Goal: Information Seeking & Learning: Find specific fact

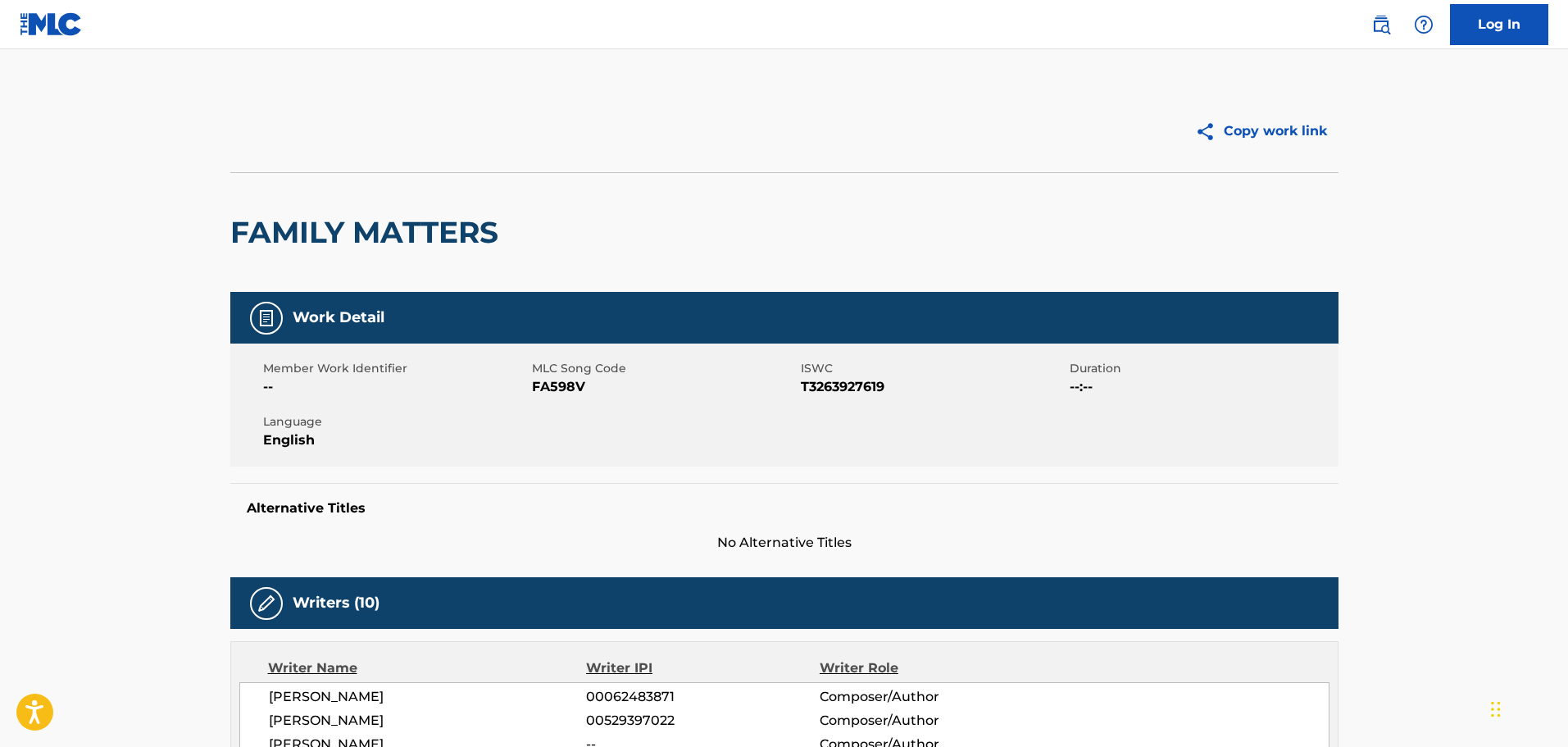
click at [1399, 22] on div "Log In" at bounding box center [1452, 25] width 193 height 41
click at [1391, 31] on link at bounding box center [1381, 24] width 33 height 33
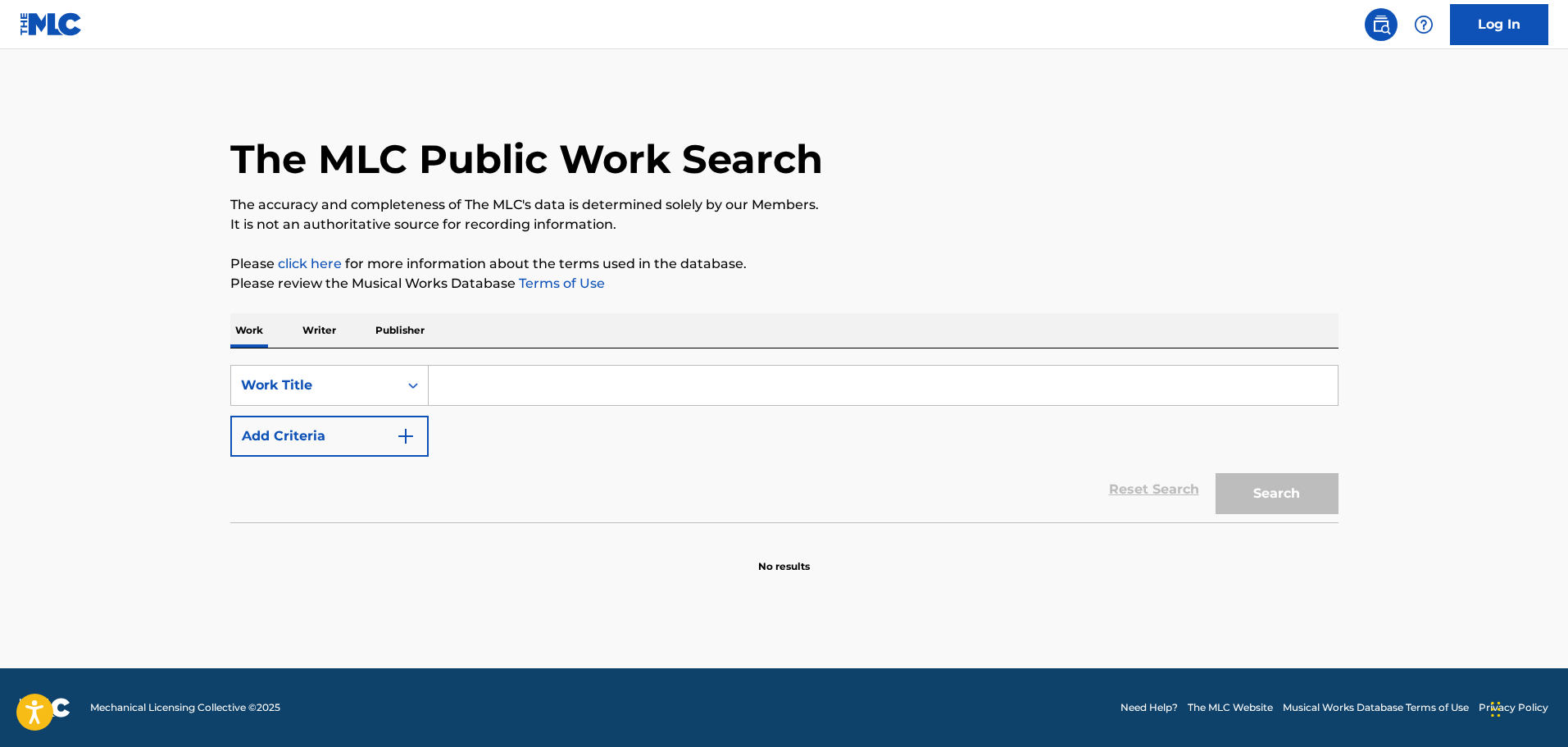
click at [737, 389] on input "Search Form" at bounding box center [883, 385] width 910 height 39
paste input "SENORITA CUMBIA"
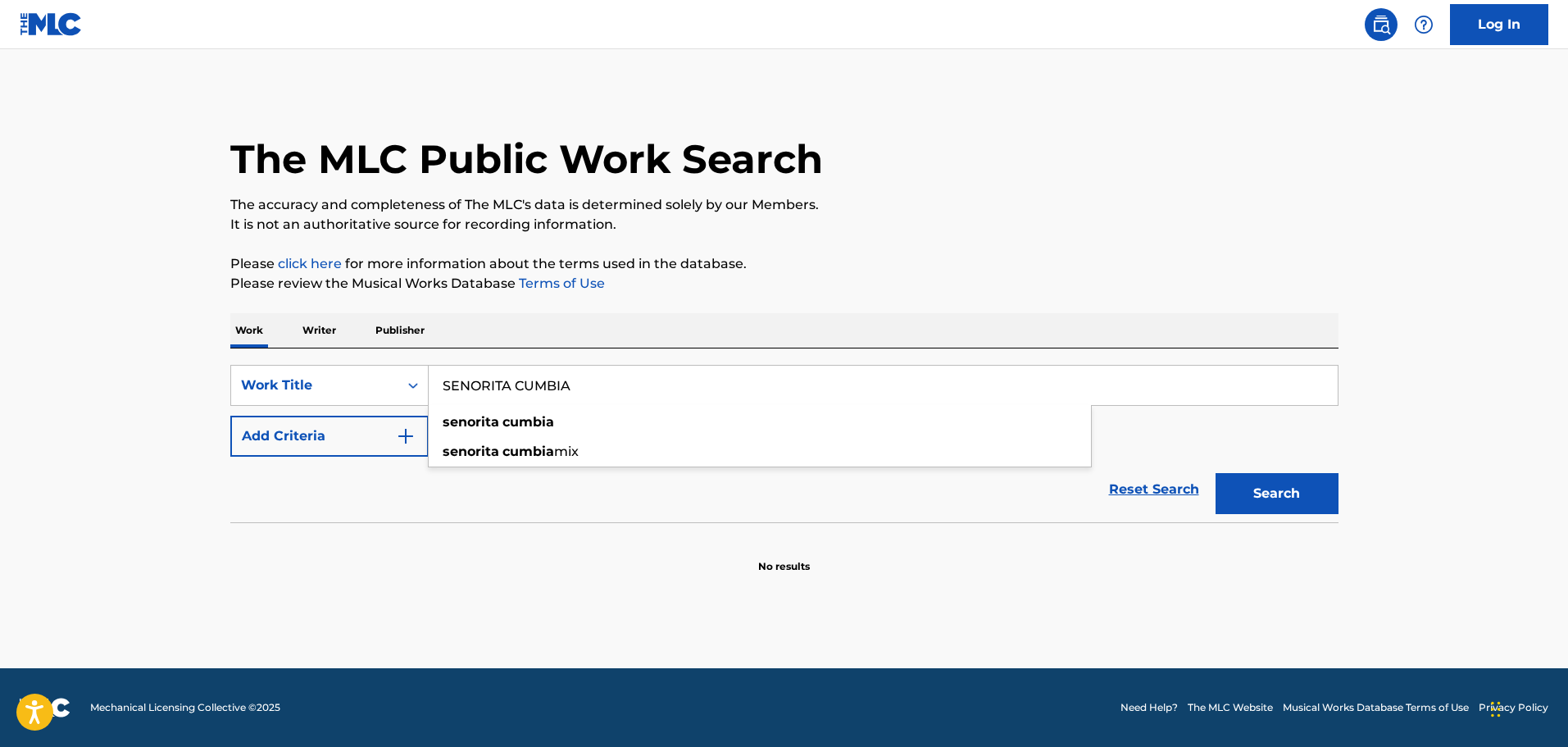
type input "SENORITA CUMBIA"
click at [321, 447] on button "Add Criteria" at bounding box center [330, 436] width 199 height 41
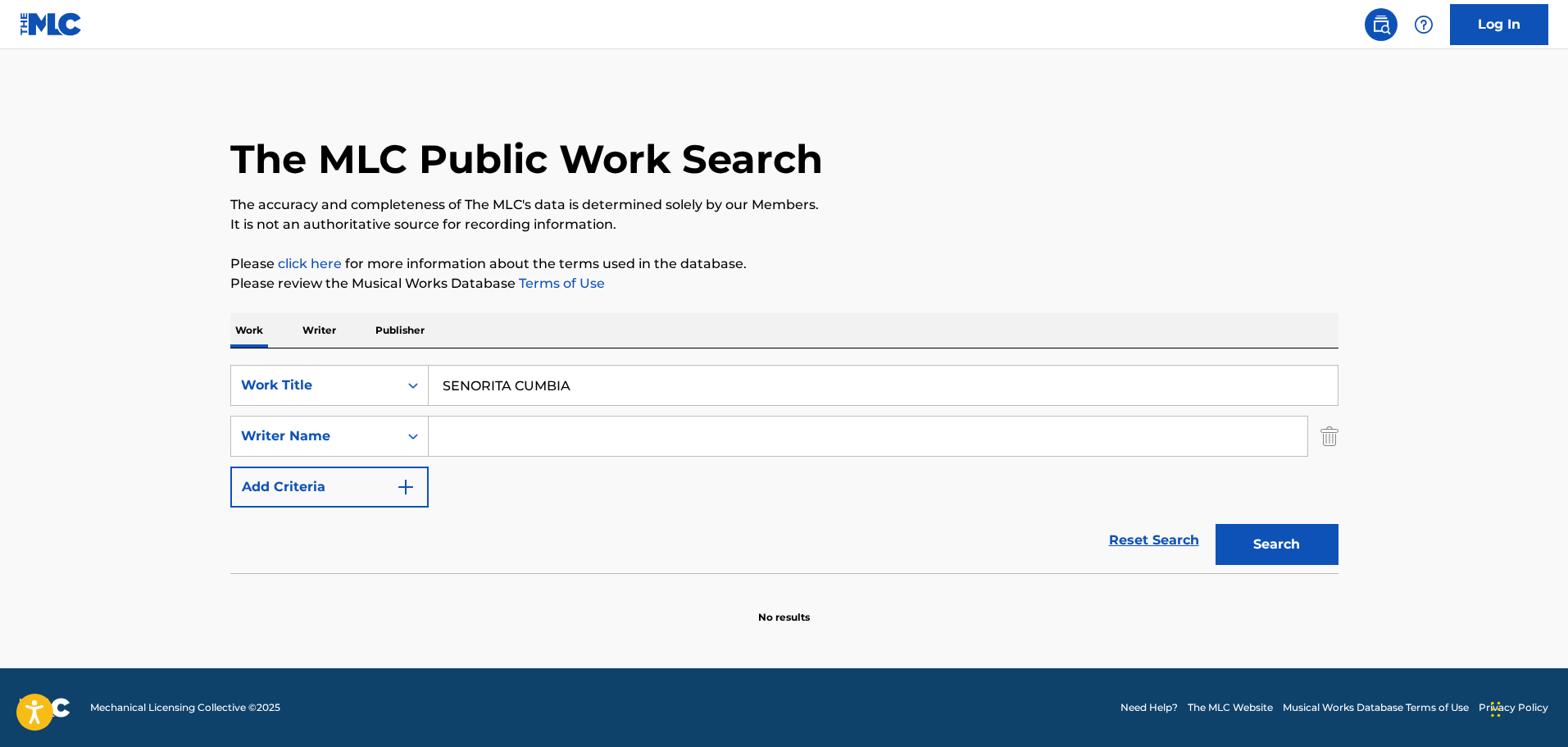
click at [497, 447] on input "Search Form" at bounding box center [868, 436] width 879 height 39
paste input "[PERSON_NAME]"
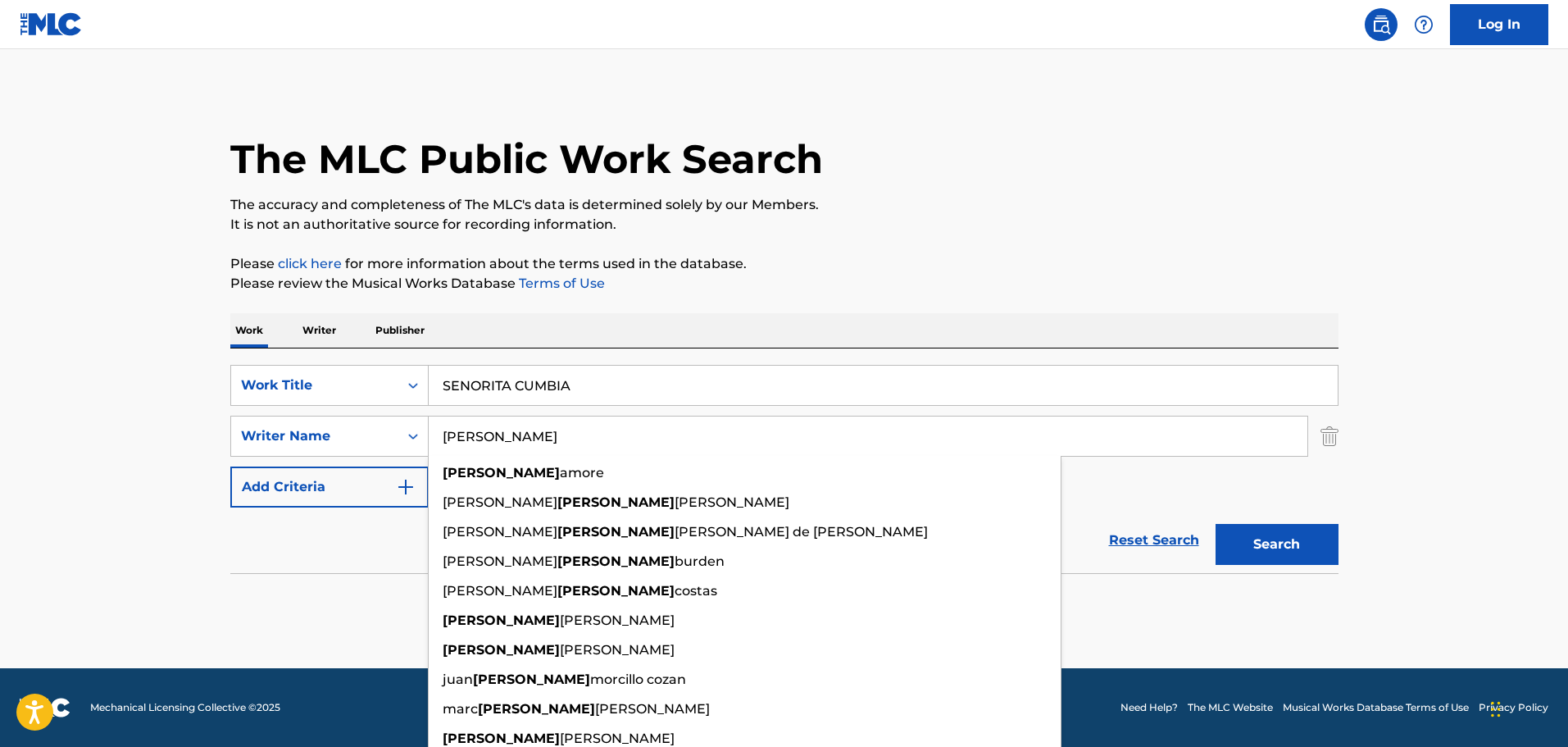
type input "[PERSON_NAME]"
click at [1255, 554] on button "Search" at bounding box center [1277, 544] width 123 height 41
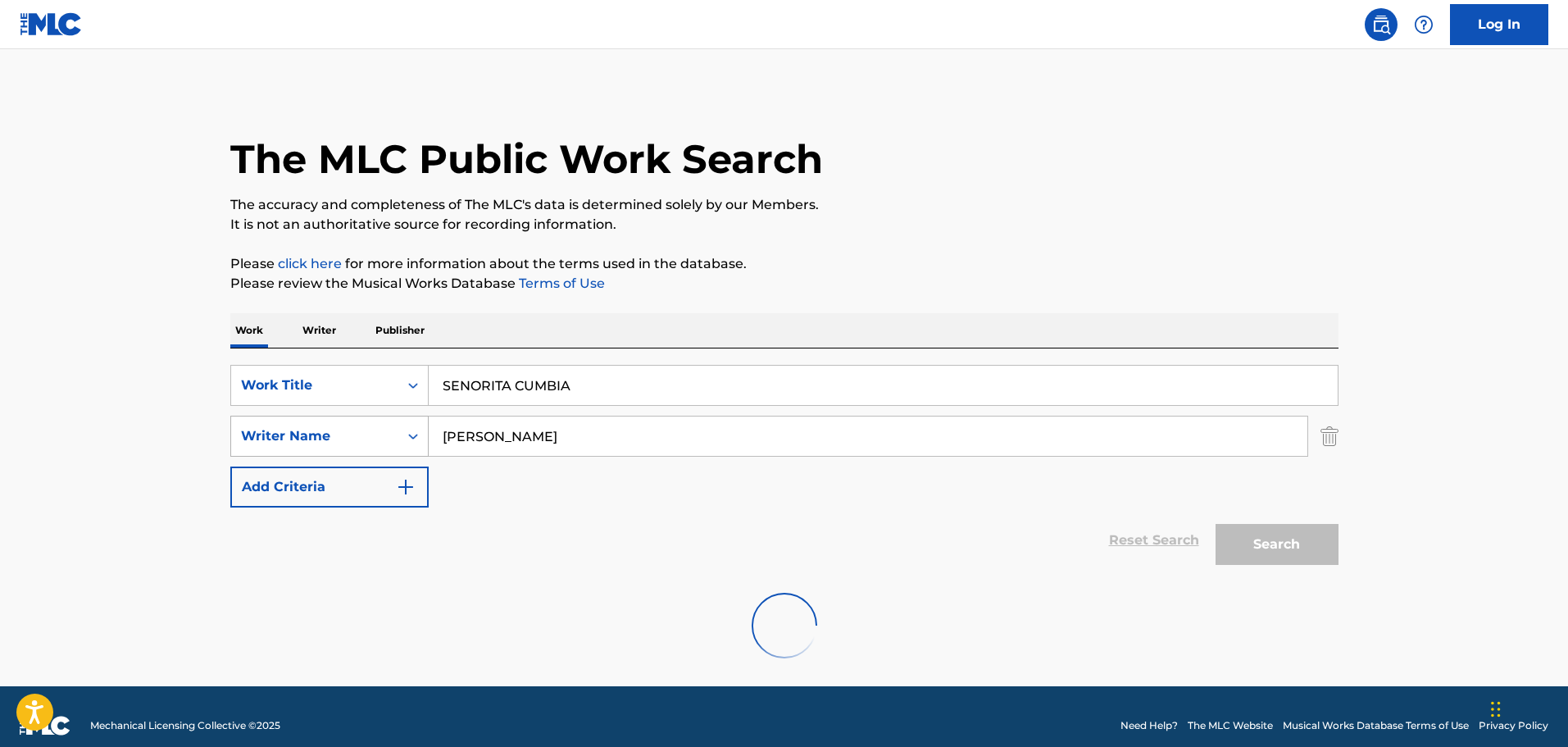
drag, startPoint x: 569, startPoint y: 448, endPoint x: 417, endPoint y: 428, distance: 153.3
click at [417, 428] on div "SearchWithCriteriaaa525bf2-0365-4948-a070-854e9ebfe7fa Writer Name ANTONIO" at bounding box center [784, 436] width 1108 height 41
click at [650, 507] on form "SearchWithCriteriafe4d341a-ecdd-48e5-b4cc-f28d0eb56ef6 Work Title SENORITA CUMB…" at bounding box center [784, 468] width 1108 height 208
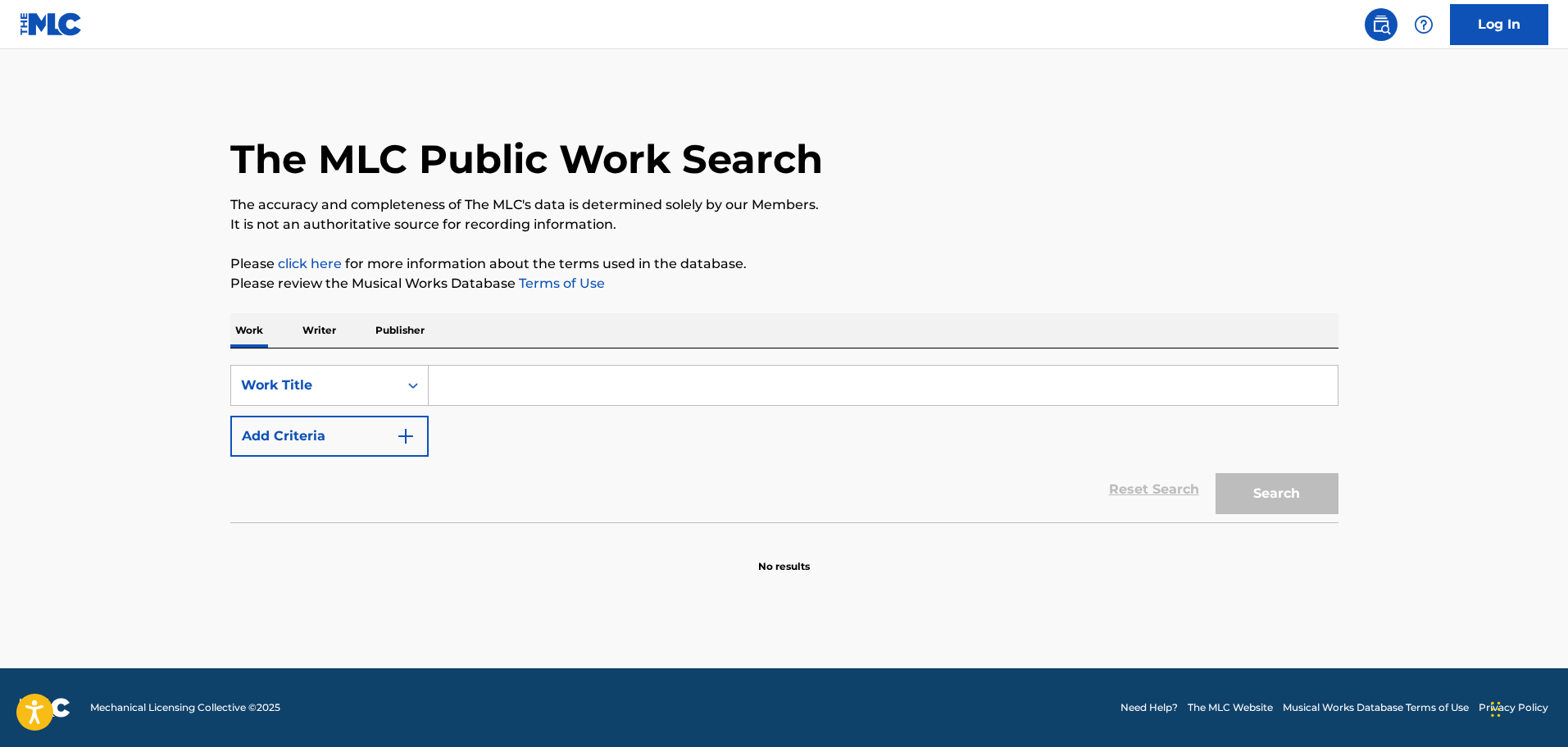
click at [465, 382] on input "Search Form" at bounding box center [883, 385] width 910 height 39
paste input "[PERSON_NAME]"
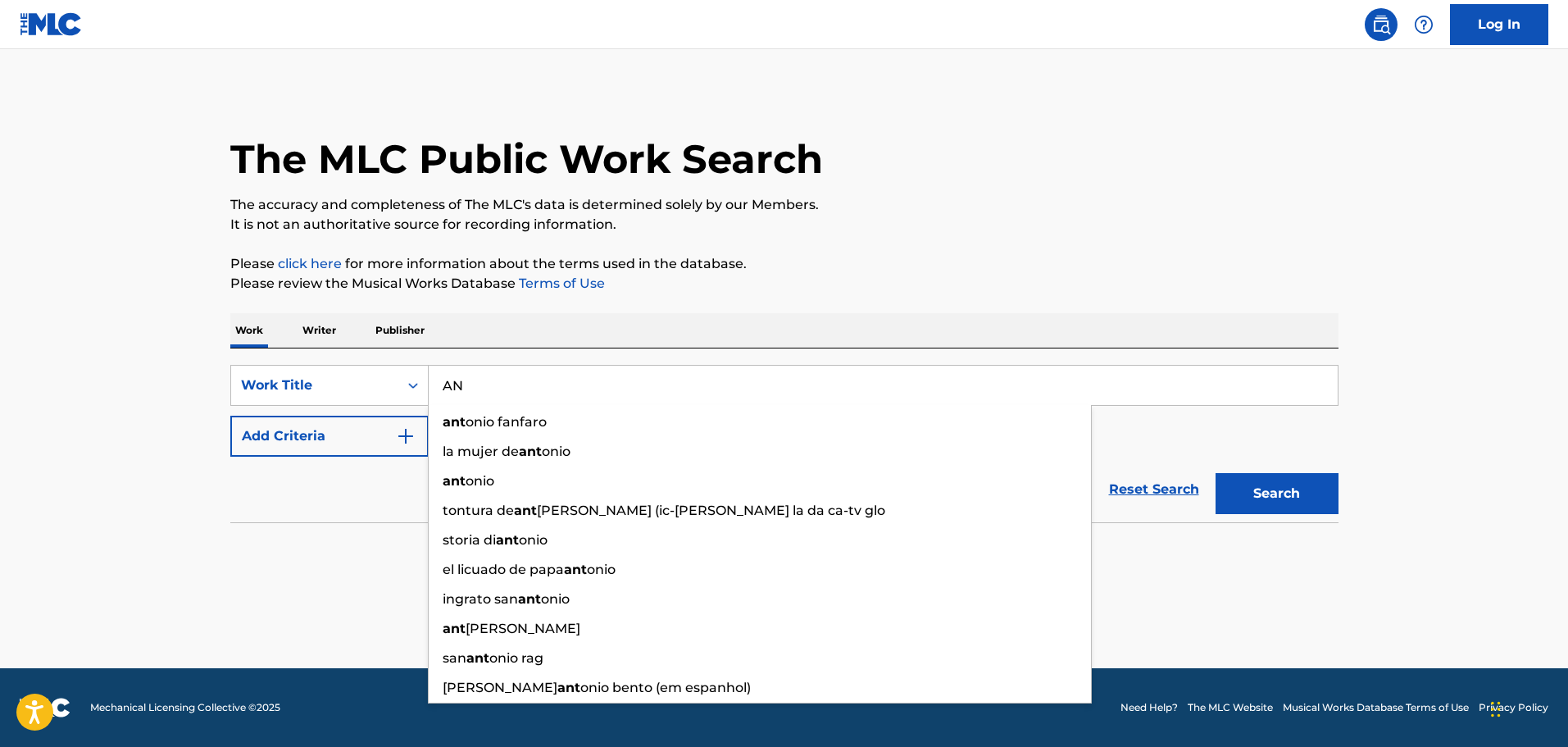
type input "A"
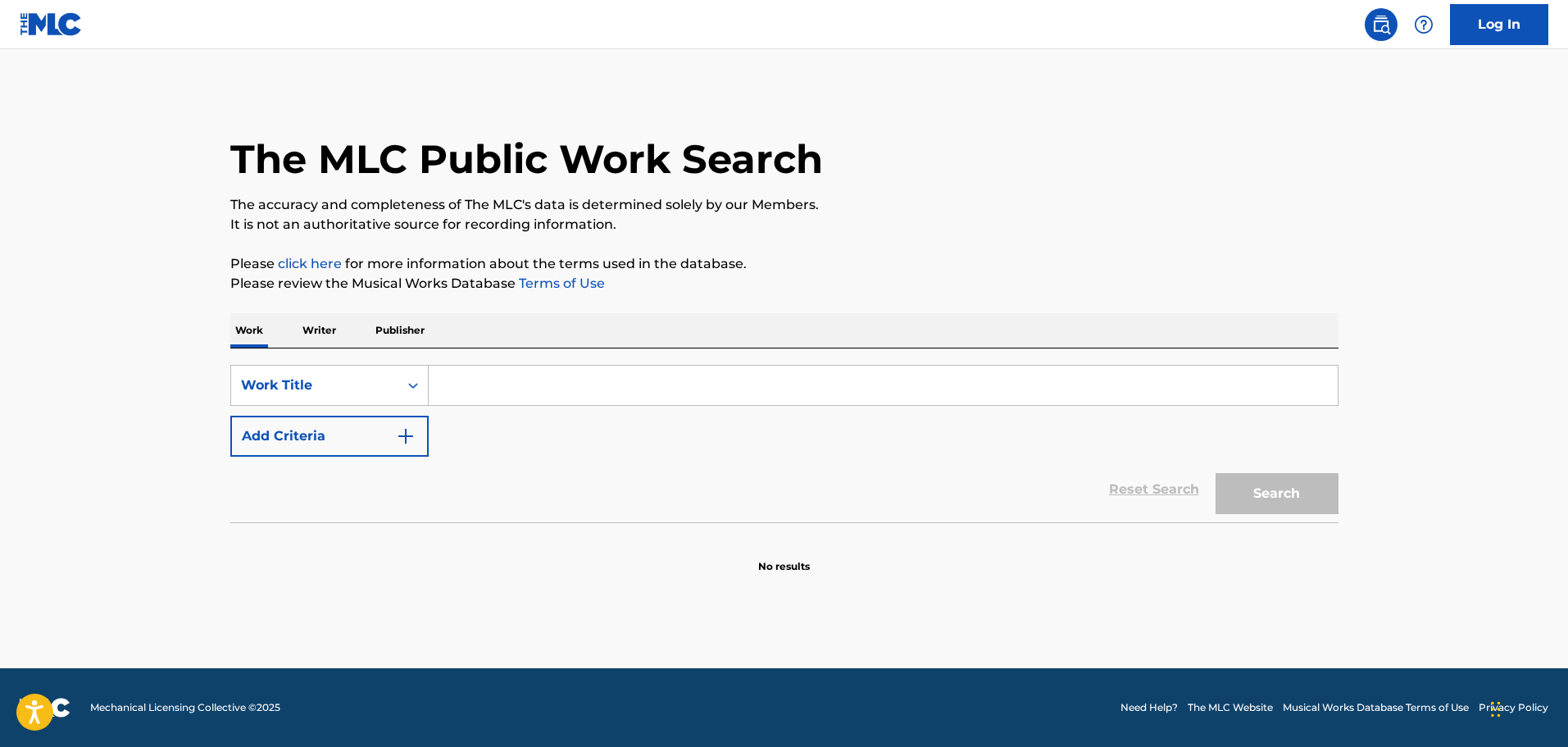
click at [464, 385] on input "Search Form" at bounding box center [883, 385] width 910 height 39
paste input "SENORITA CUMBIA"
type input "SENORITA CUMBIA"
click at [1257, 488] on button "Search" at bounding box center [1277, 493] width 123 height 41
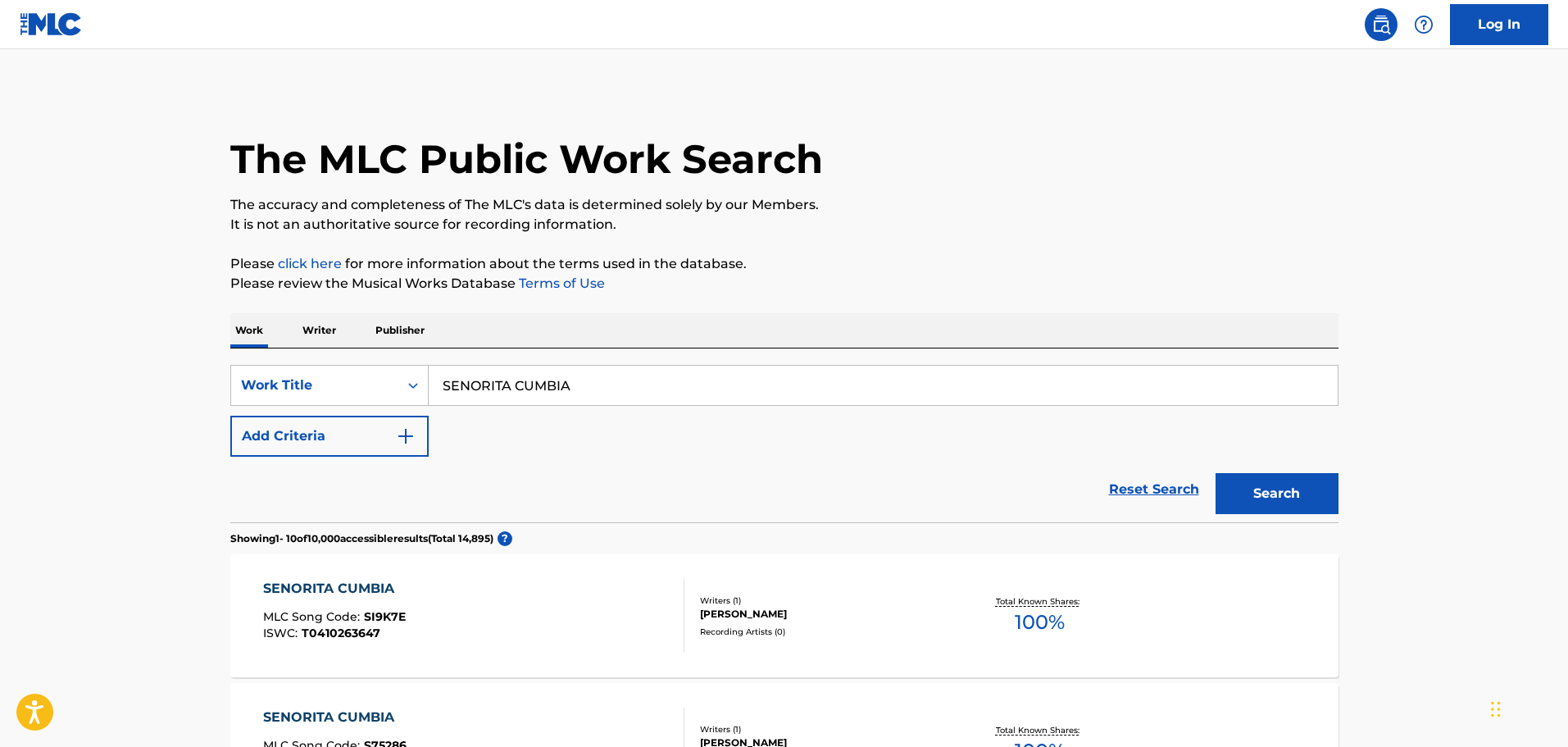
scroll to position [82, 0]
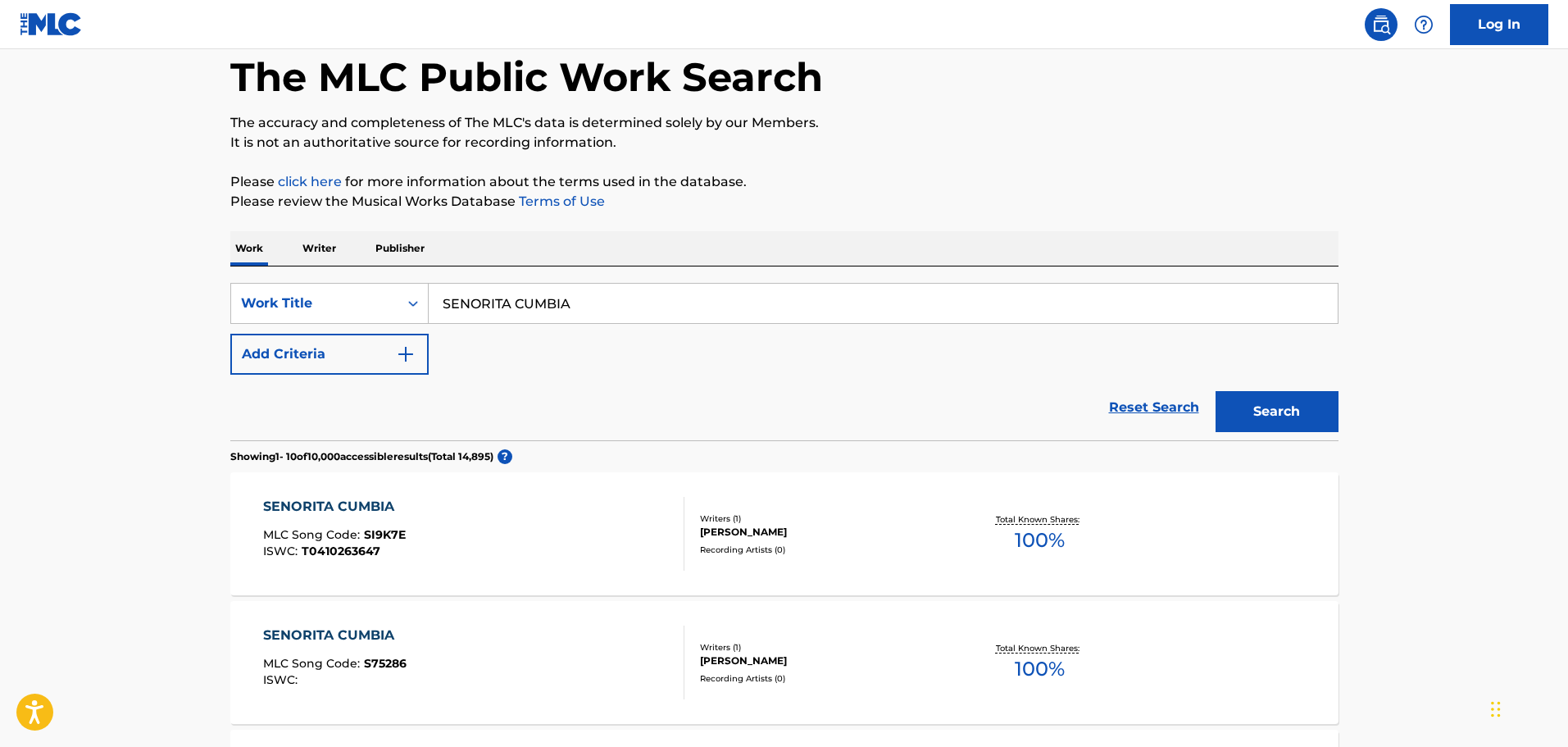
click at [586, 523] on div "SENORITA CUMBIA MLC Song Code : SI9K7E ISWC : T0410263647" at bounding box center [474, 533] width 422 height 74
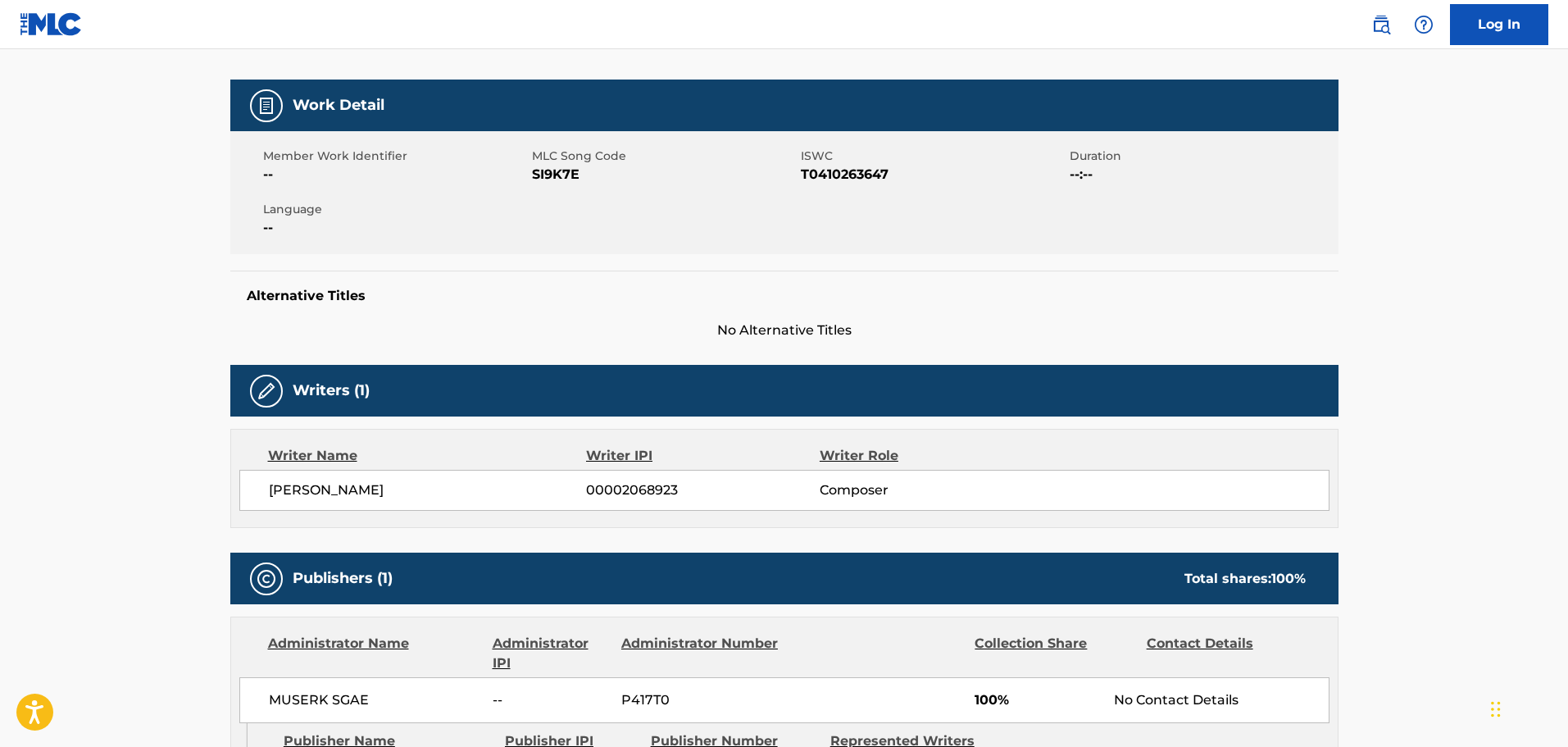
scroll to position [117, 0]
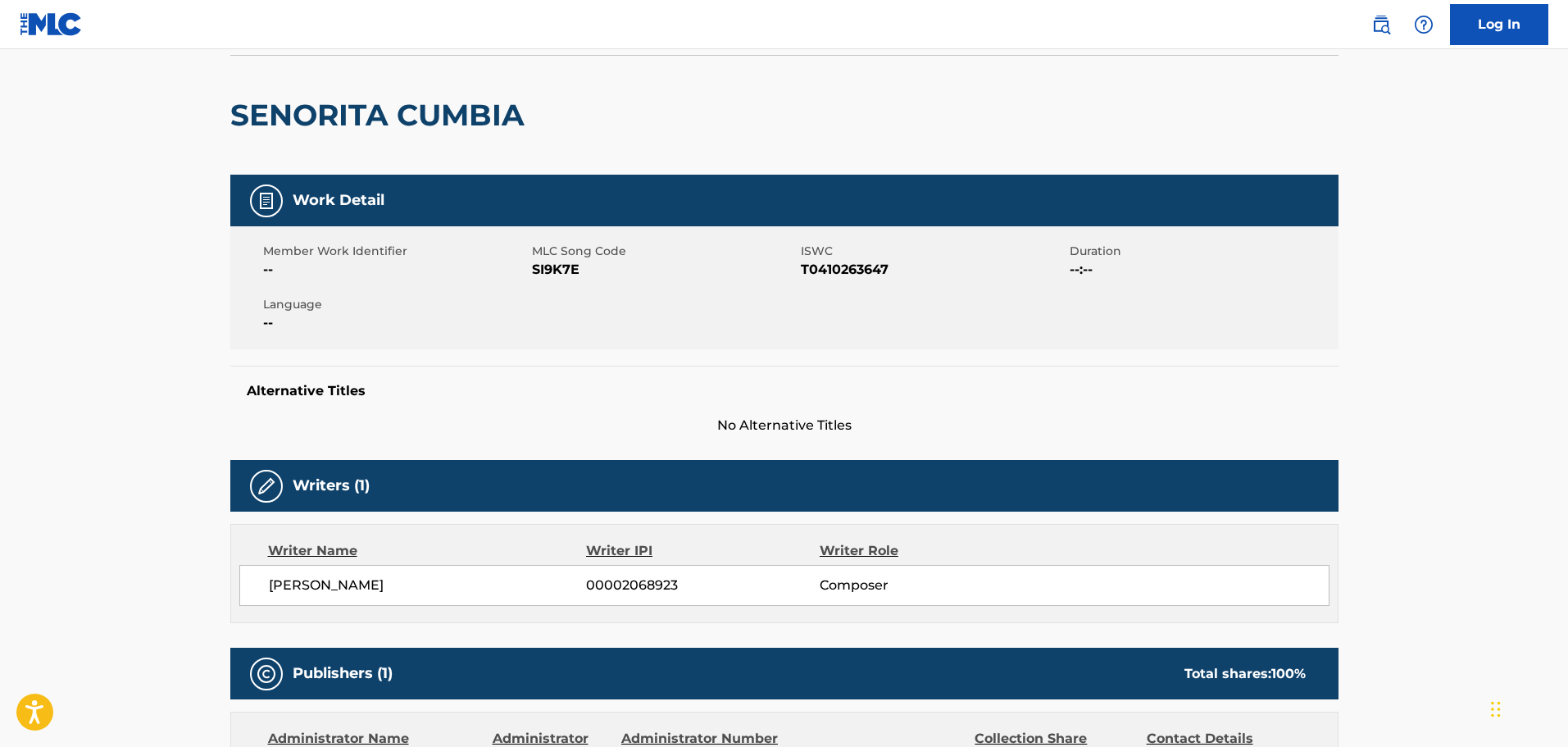
scroll to position [82, 0]
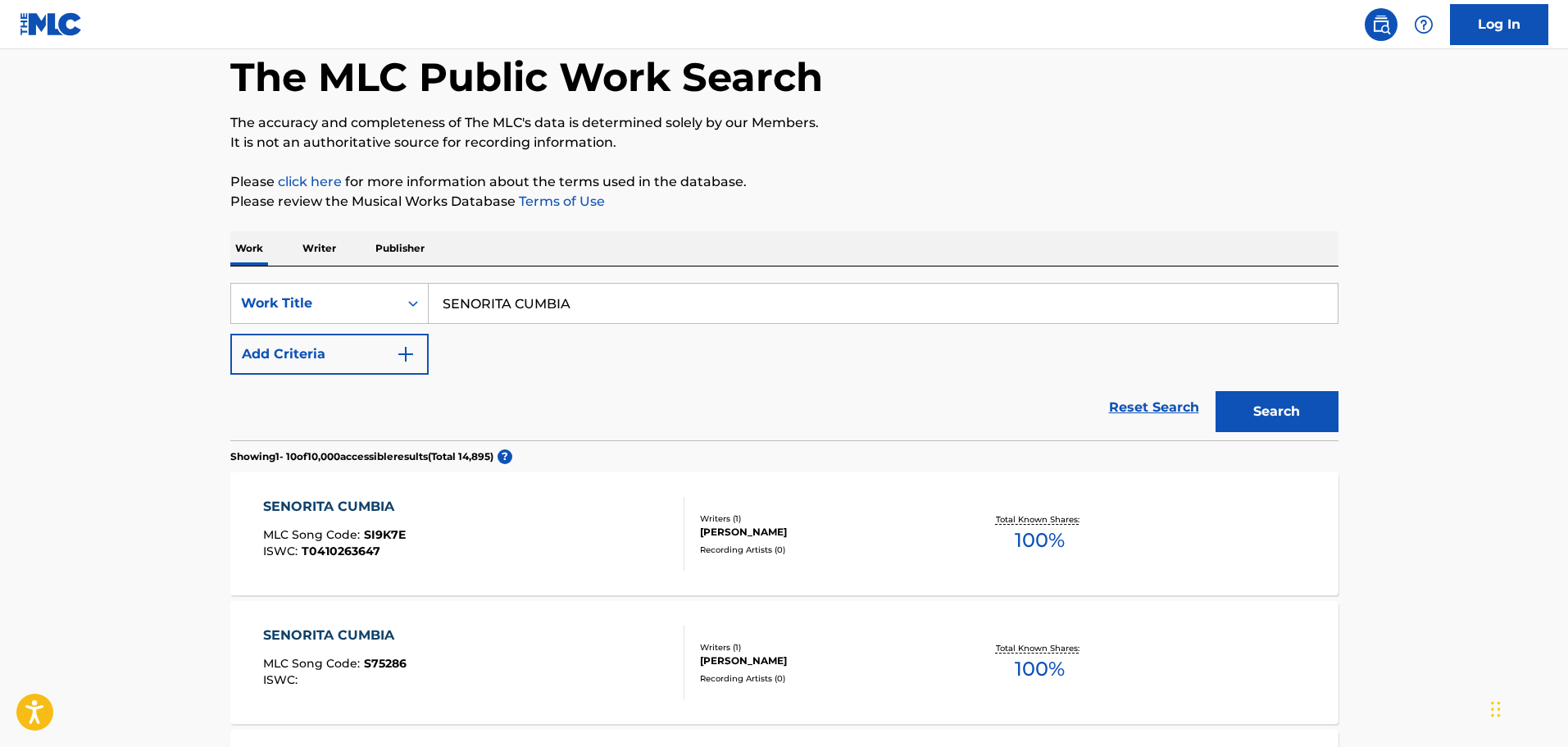
click at [296, 365] on button "Add Criteria" at bounding box center [330, 354] width 199 height 41
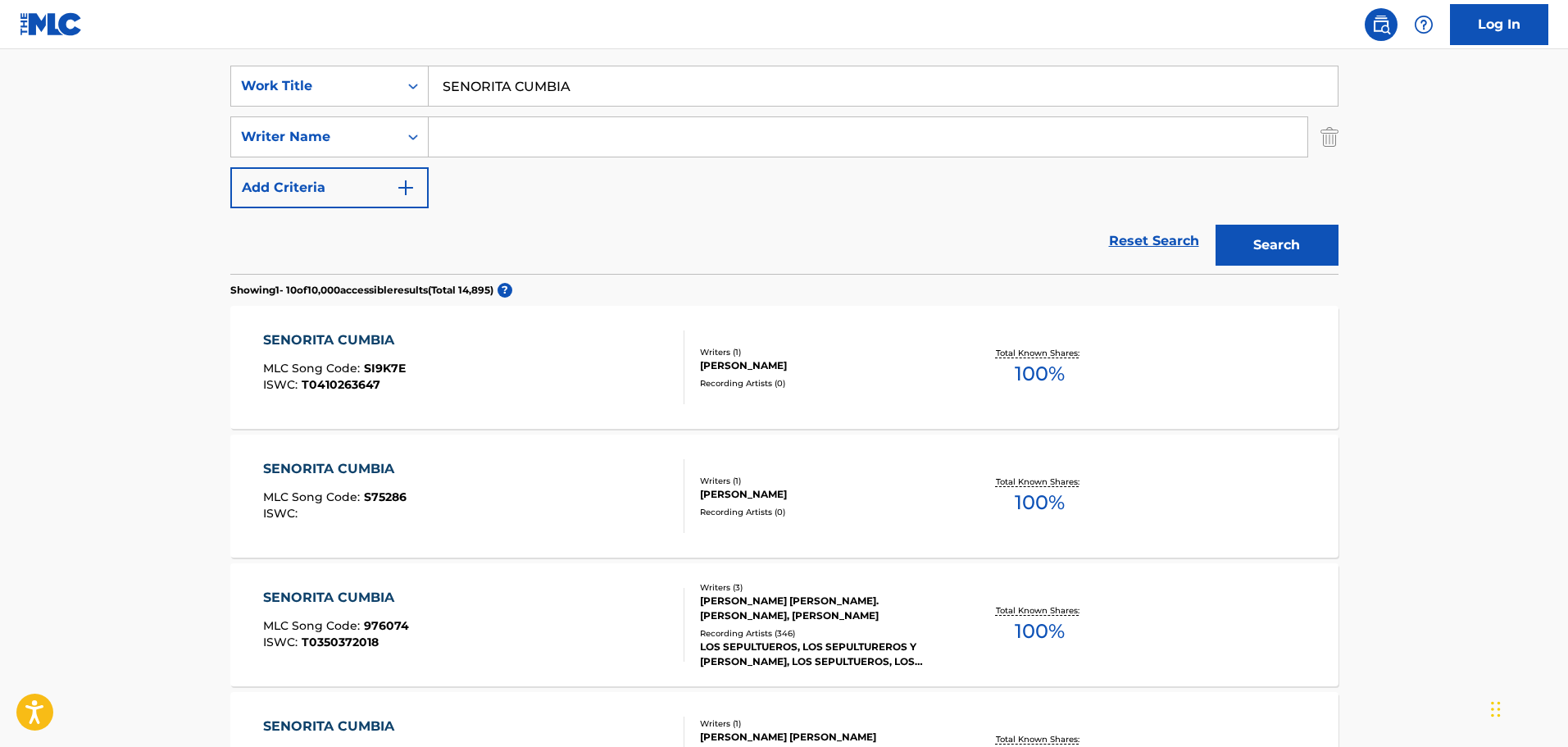
scroll to position [328, 0]
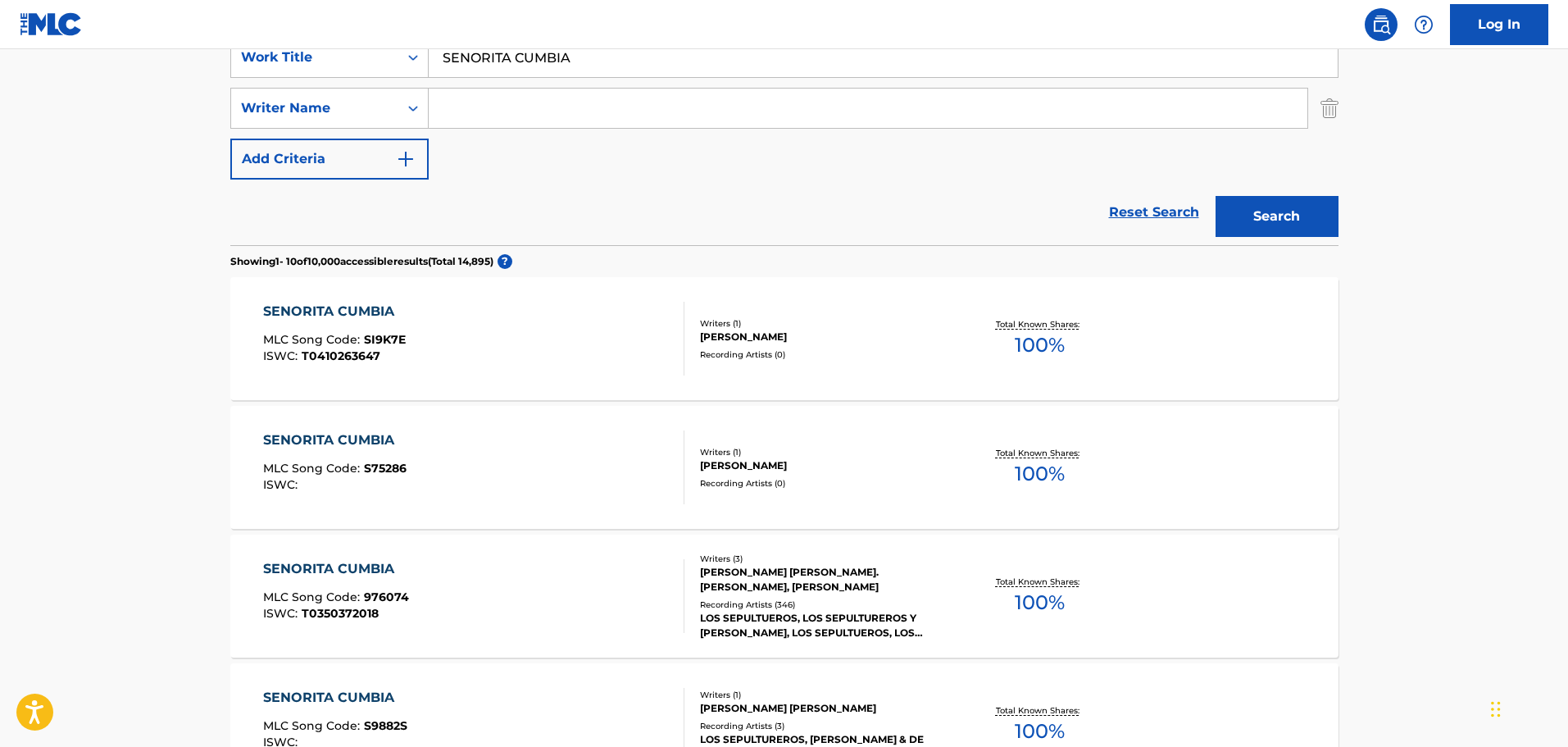
click at [560, 578] on div "SENORITA CUMBIA MLC Song Code : 976074 ISWC : T0350372018" at bounding box center [474, 595] width 422 height 74
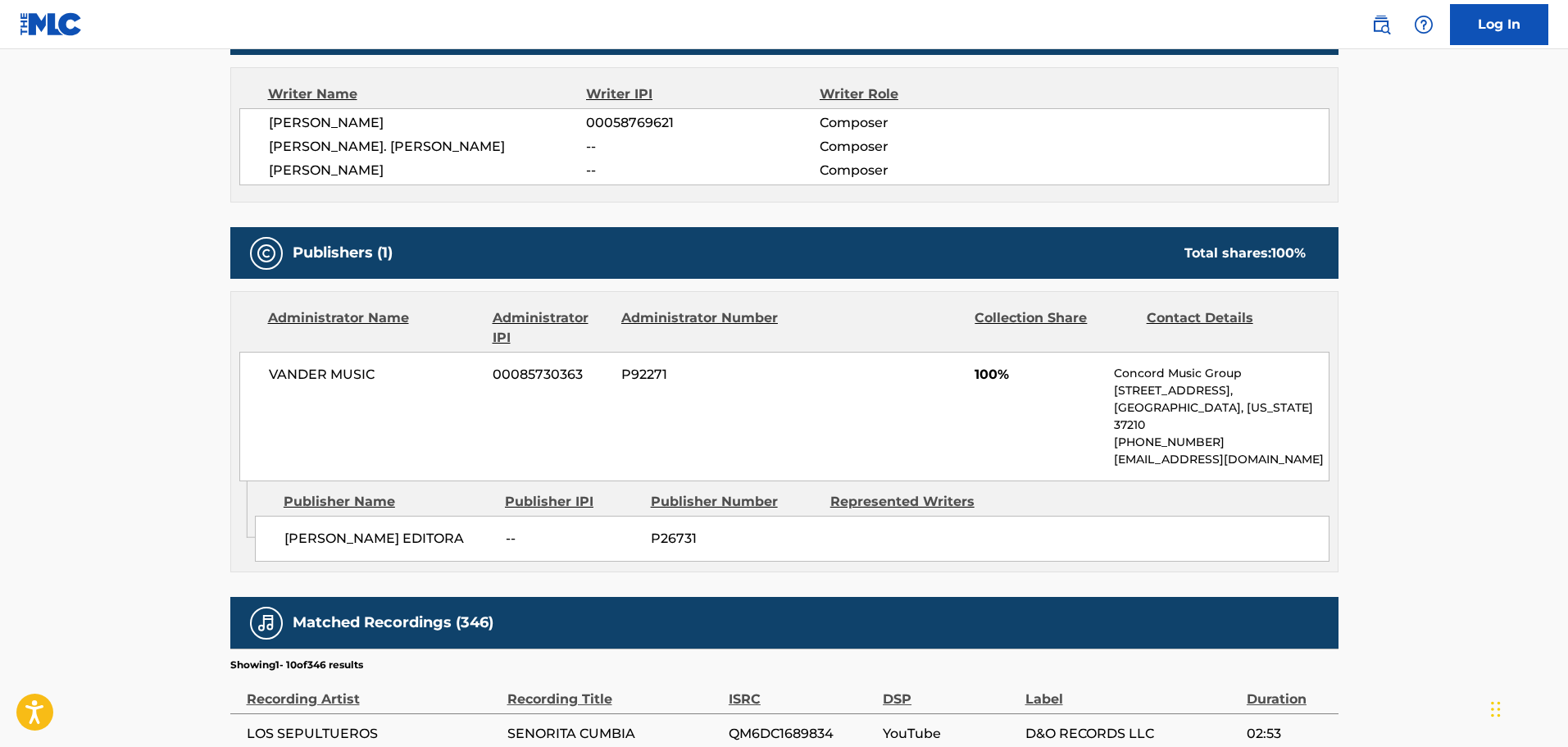
scroll to position [820, 0]
